Goal: Understand process/instructions: Learn how to perform a task or action

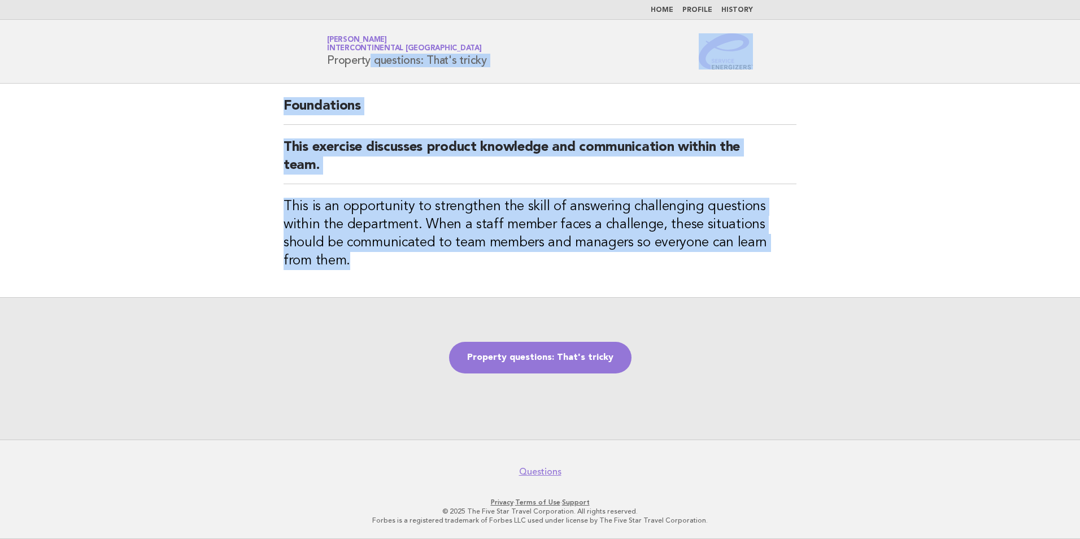
drag, startPoint x: 783, startPoint y: 248, endPoint x: 293, endPoint y: 71, distance: 520.5
click at [293, 71] on body "Home Profile History Service Energizers [PERSON_NAME] InterContinental [GEOGRAP…" at bounding box center [540, 269] width 1080 height 539
copy body "Property questions: That's tricky Foundations This exercise discusses product k…"
click at [560, 348] on link "Property questions: That's tricky" at bounding box center [540, 358] width 182 height 32
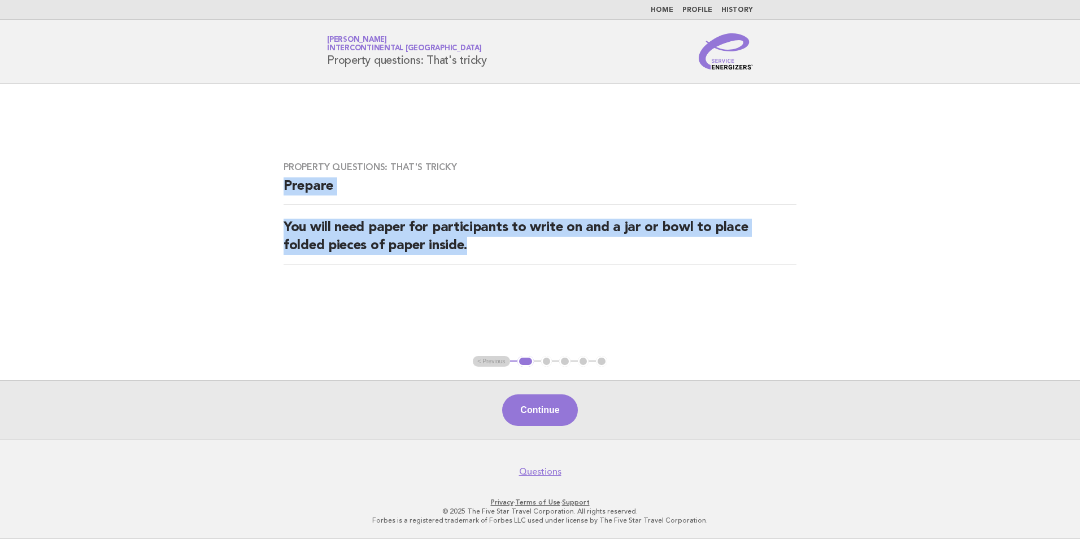
drag, startPoint x: 480, startPoint y: 251, endPoint x: 260, endPoint y: 181, distance: 230.7
click at [260, 181] on main "Property questions: That's tricky Prepare You will need paper for participants …" at bounding box center [540, 262] width 1080 height 356
copy div "Prepare You will need paper for participants to write on and a jar or bowl to p…"
click at [545, 416] on button "Continue" at bounding box center [539, 410] width 75 height 32
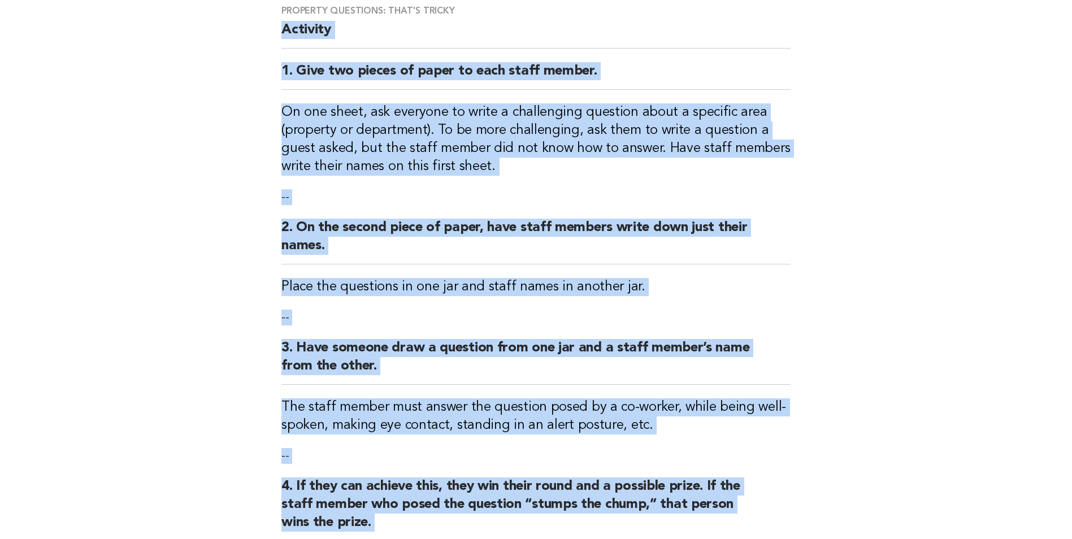
scroll to position [354, 0]
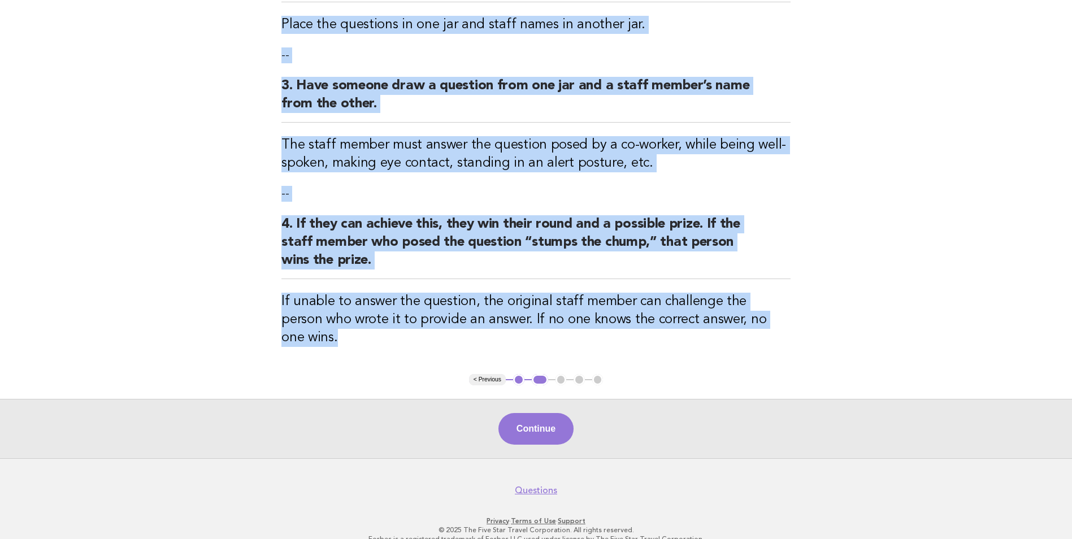
drag, startPoint x: 280, startPoint y: 125, endPoint x: 781, endPoint y: 342, distance: 546.1
click at [781, 342] on div "Property questions: That's tricky Activity 1. Give two pieces of paper to each …" at bounding box center [536, 51] width 536 height 645
copy div "Loremips 2. Dolo sit ametco ad elits do eius tempo incidi. Ut lab etdol, mag al…"
click at [531, 413] on button "Continue" at bounding box center [535, 429] width 75 height 32
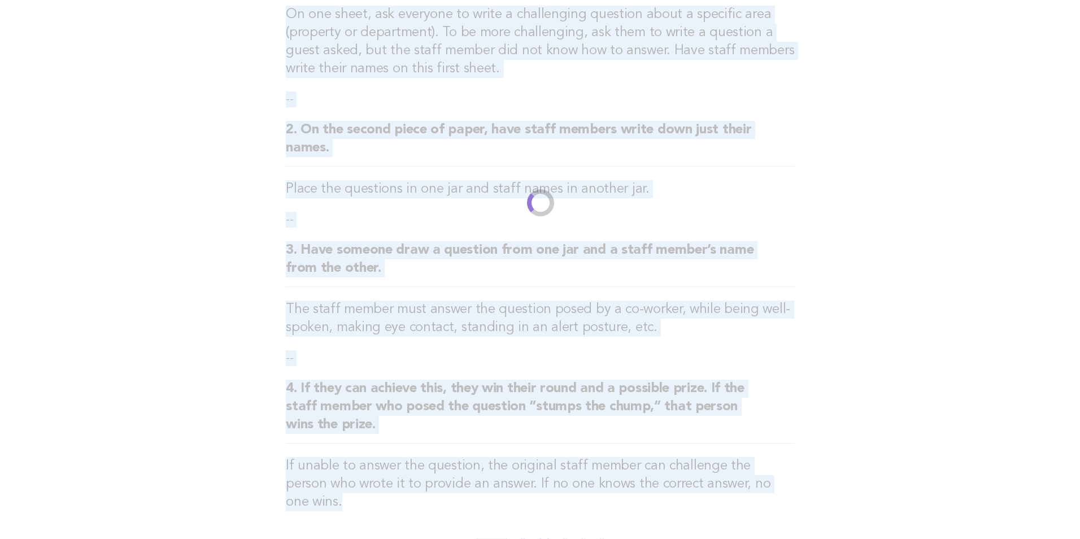
scroll to position [0, 0]
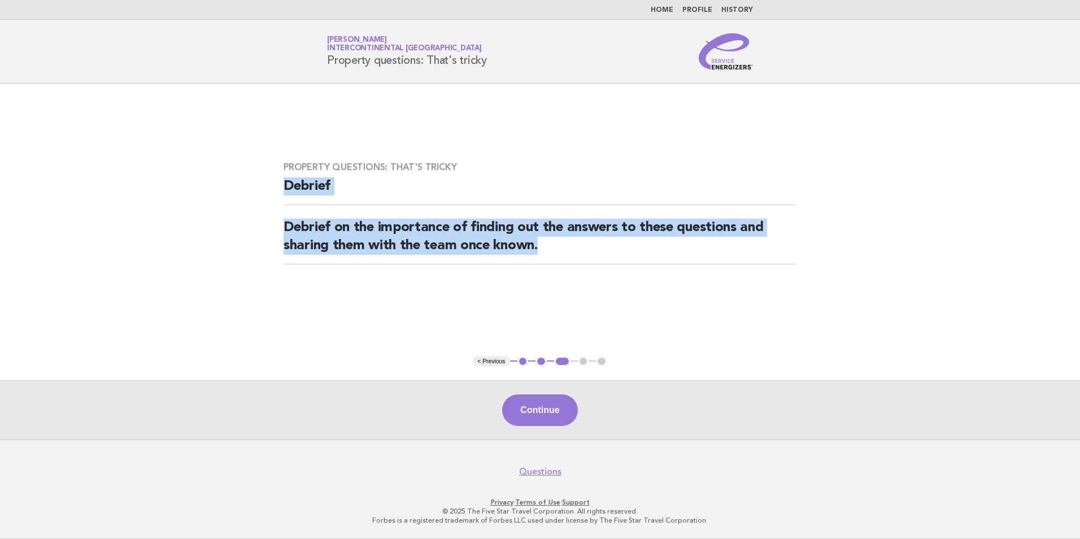
drag, startPoint x: 580, startPoint y: 255, endPoint x: 266, endPoint y: 194, distance: 320.7
click at [266, 194] on main "Property questions: That's tricky [PERSON_NAME] on the importance of finding ou…" at bounding box center [540, 262] width 1080 height 356
copy div "Debrief Debrief on the importance of finding out the answers to these questions…"
click at [542, 405] on button "Continue" at bounding box center [539, 410] width 75 height 32
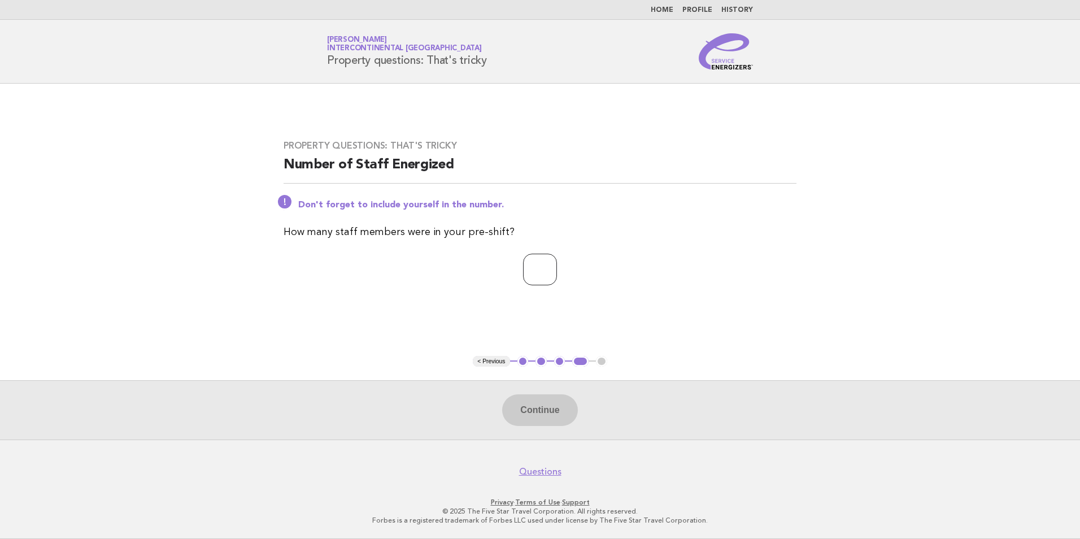
click at [537, 276] on input "number" at bounding box center [540, 270] width 34 height 32
type input "**"
click at [533, 411] on button "Continue" at bounding box center [539, 410] width 75 height 32
